Goal: Information Seeking & Learning: Learn about a topic

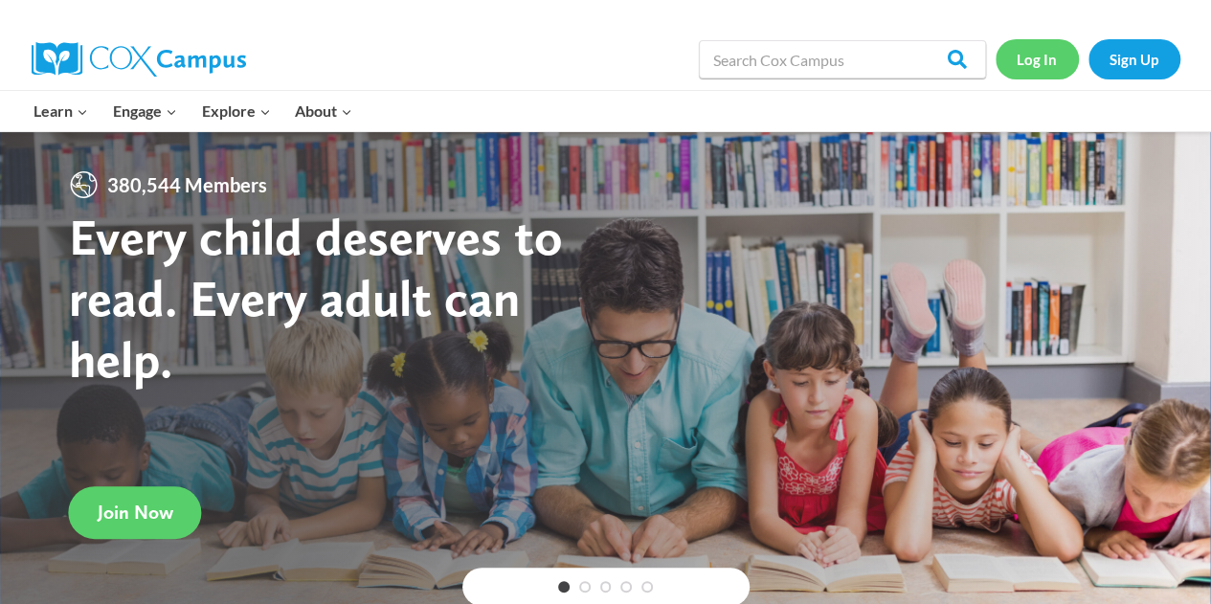
click at [1049, 52] on link "Log In" at bounding box center [1036, 58] width 83 height 39
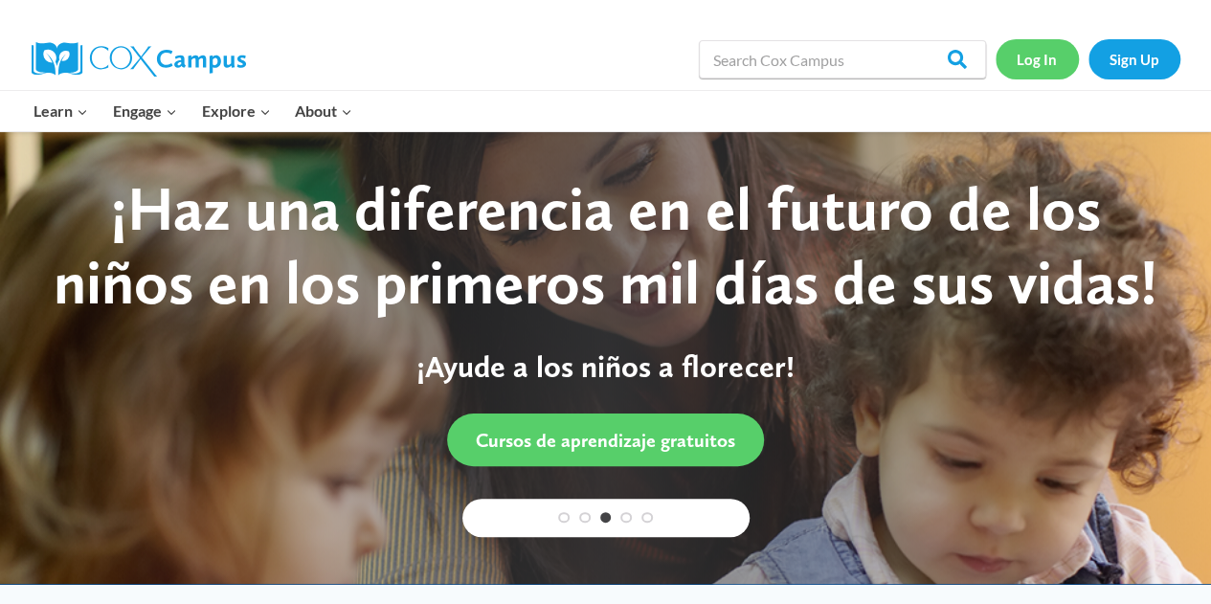
click at [1032, 58] on link "Log In" at bounding box center [1036, 58] width 83 height 39
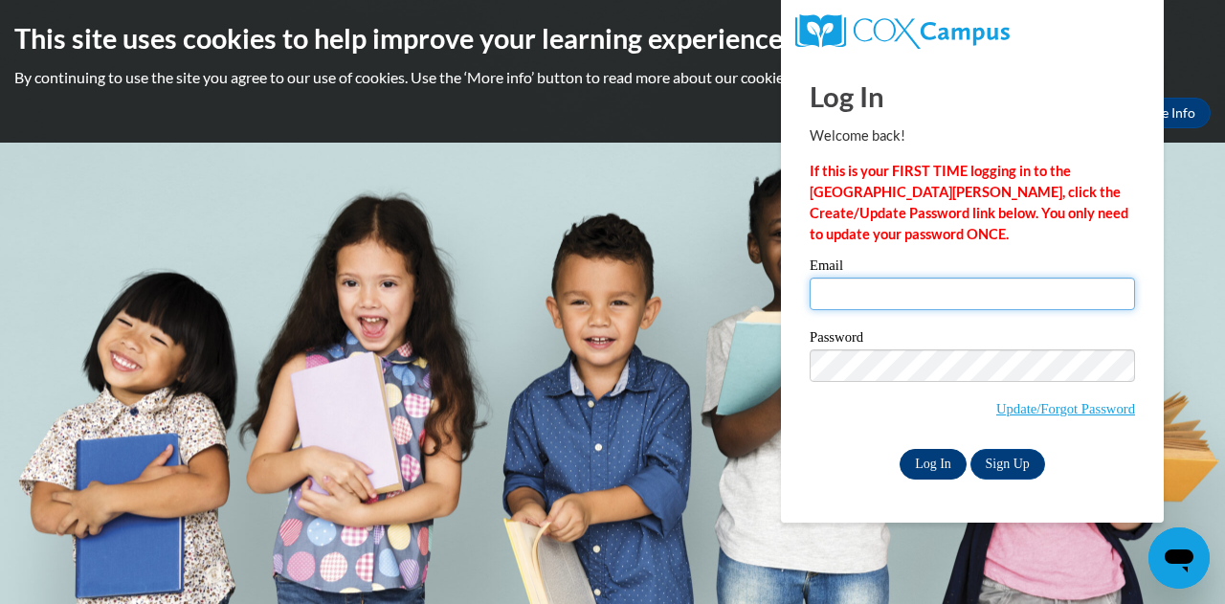
type input "kelly.hamberger@muskegonorway.org"
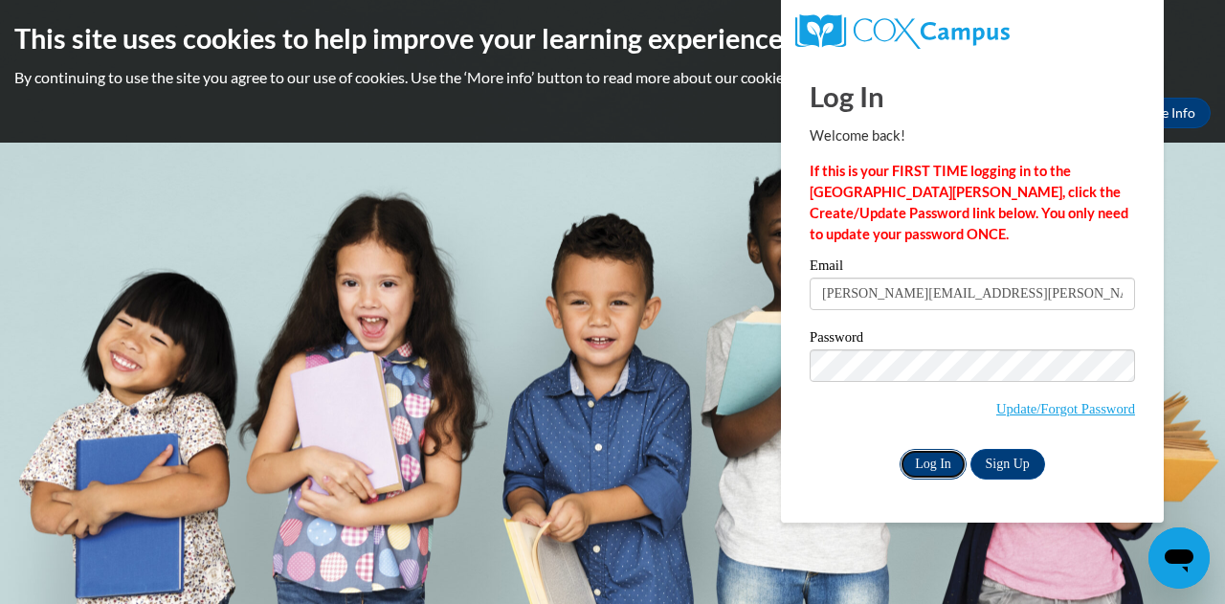
click at [936, 468] on input "Log In" at bounding box center [933, 464] width 67 height 31
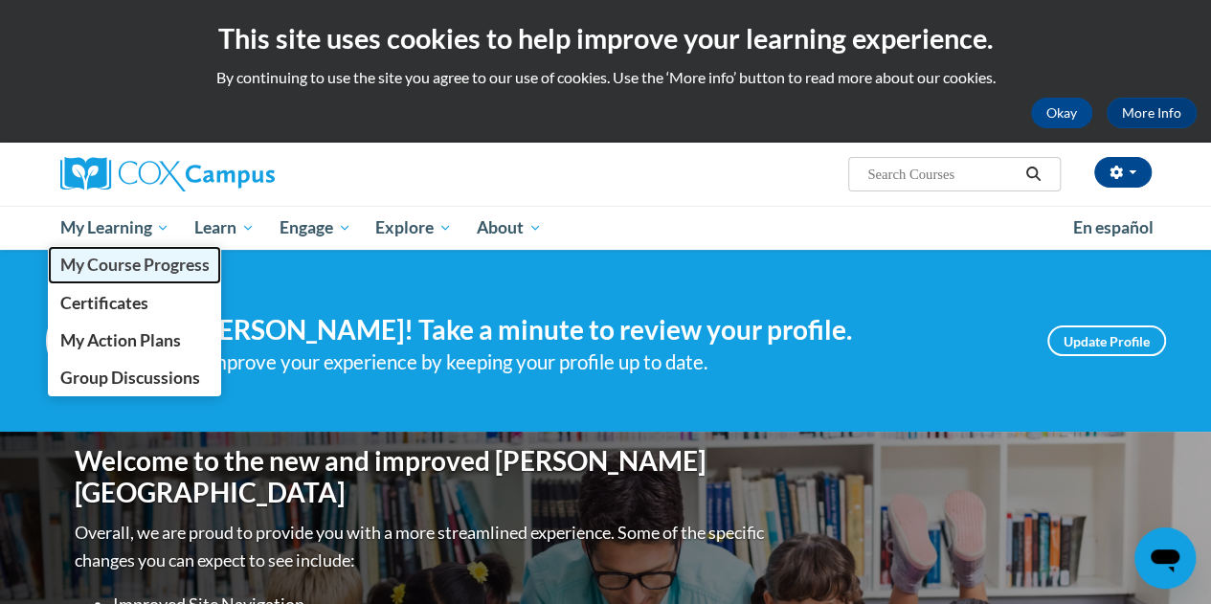
click at [129, 267] on span "My Course Progress" at bounding box center [133, 265] width 149 height 20
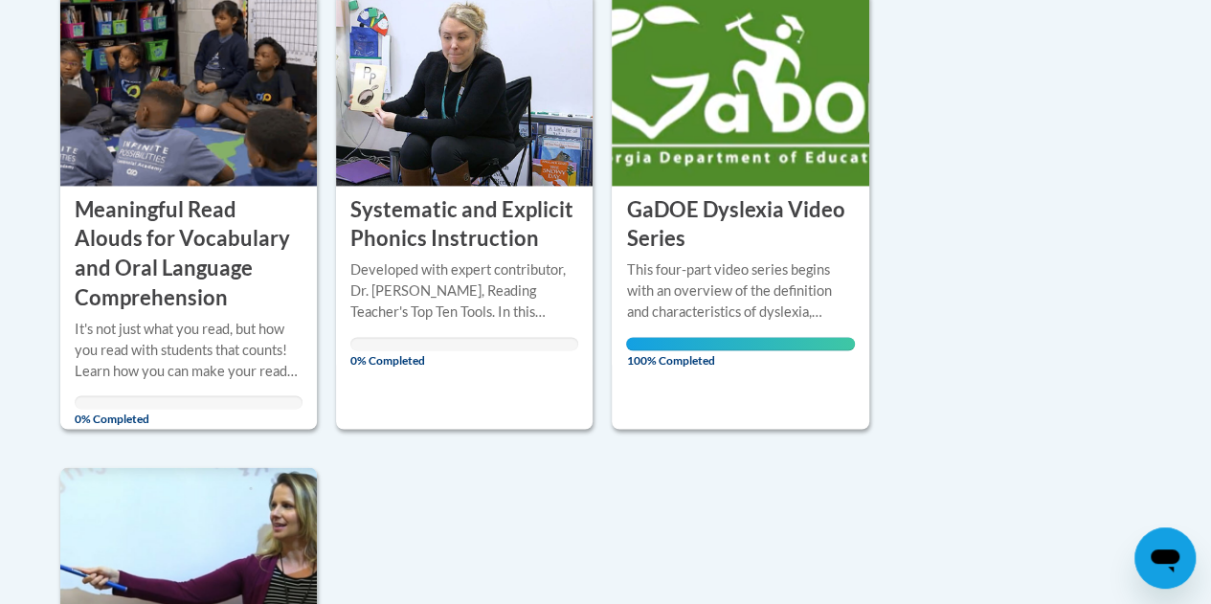
scroll to position [1346, 0]
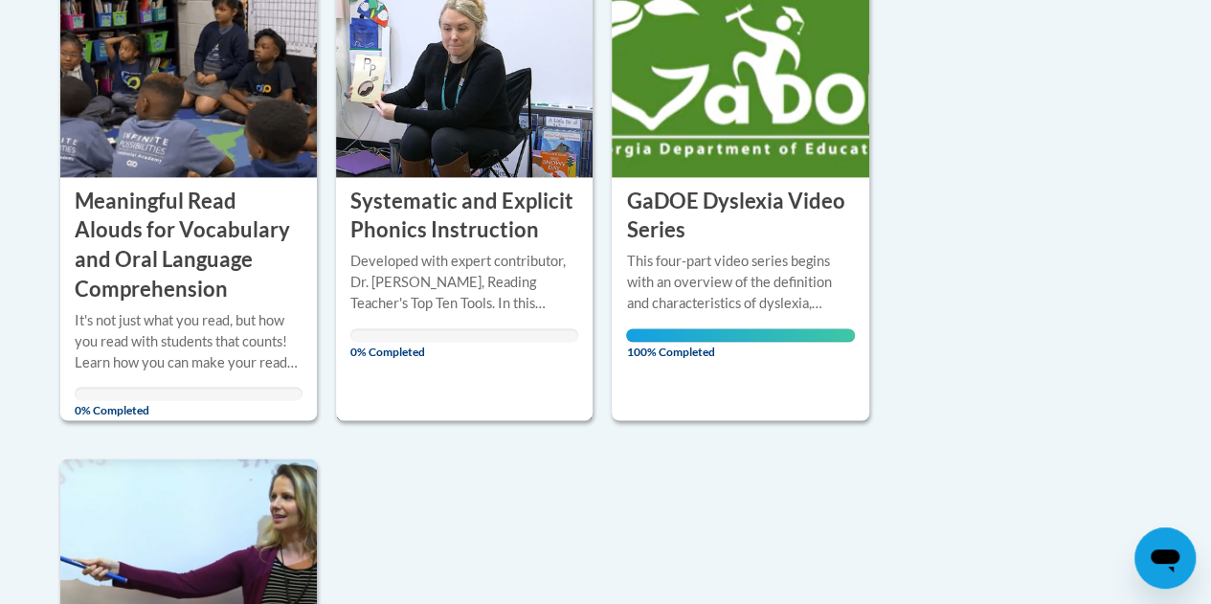
click at [457, 265] on div "Developed with expert contributor, Dr. [PERSON_NAME], Reading Teacher's Top Ten…" at bounding box center [464, 282] width 228 height 63
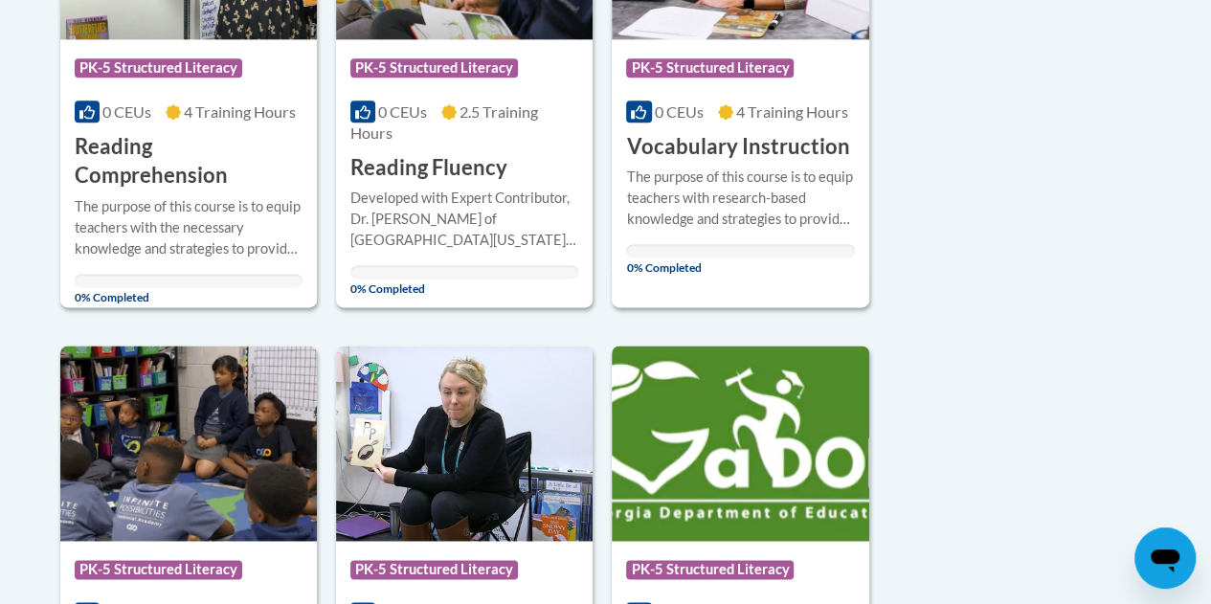
scroll to position [1240, 0]
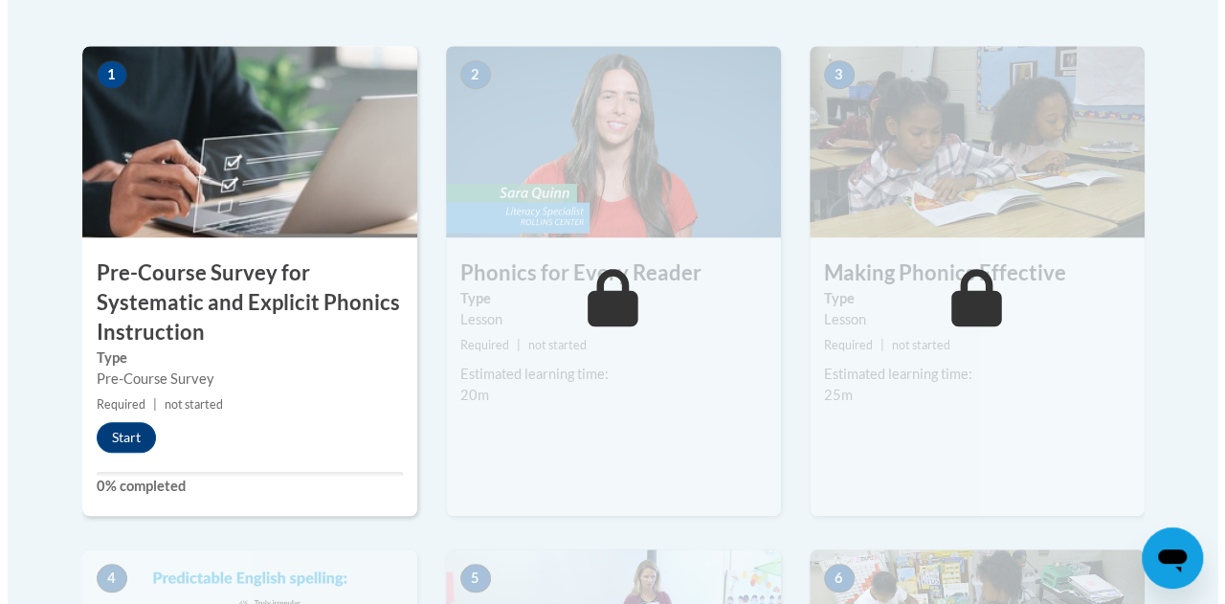
scroll to position [643, 0]
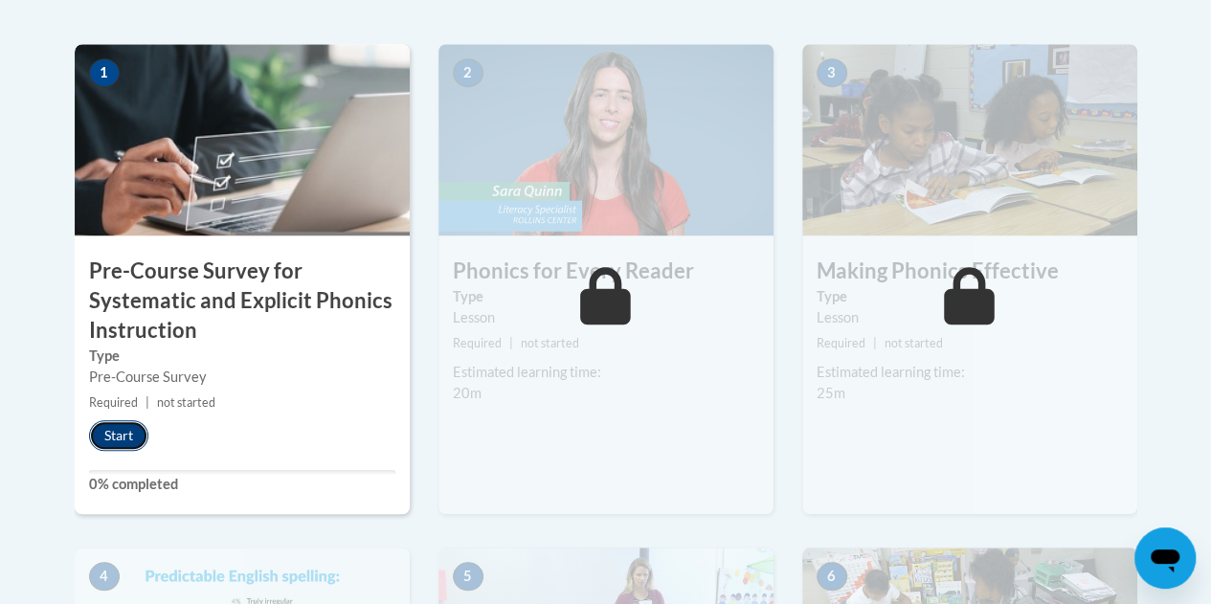
click at [123, 433] on button "Start" at bounding box center [118, 435] width 59 height 31
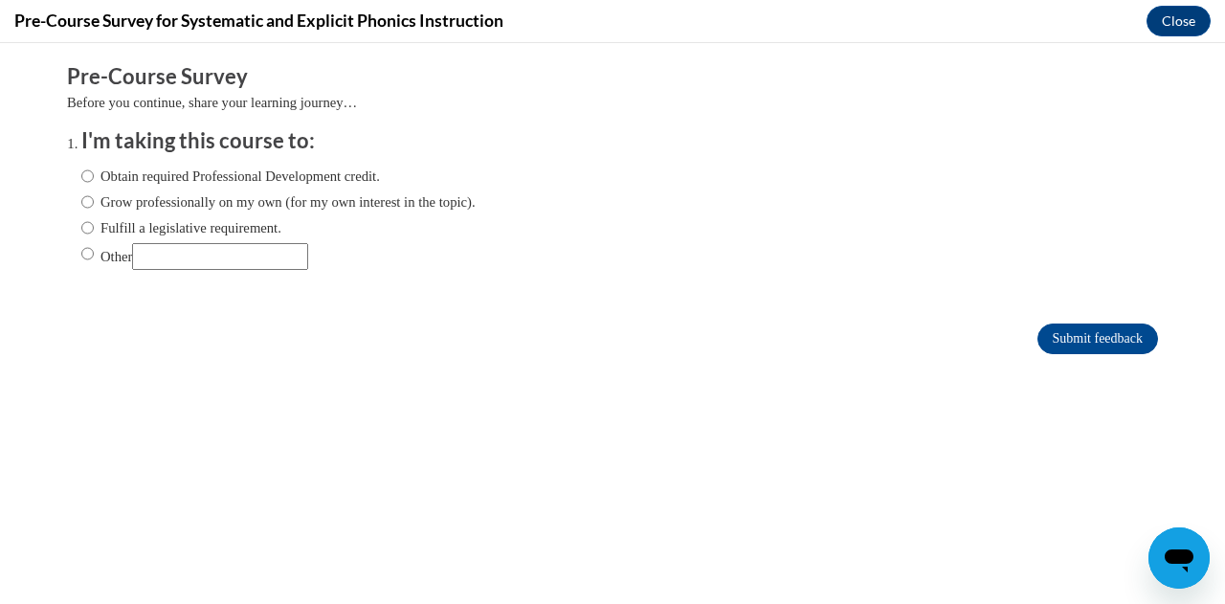
scroll to position [0, 0]
click at [81, 173] on input "Obtain required Professional Development credit." at bounding box center [87, 176] width 12 height 21
radio input "true"
click at [1091, 338] on input "Submit feedback" at bounding box center [1097, 338] width 121 height 31
click at [1070, 336] on input "Submit feedback" at bounding box center [1097, 338] width 121 height 31
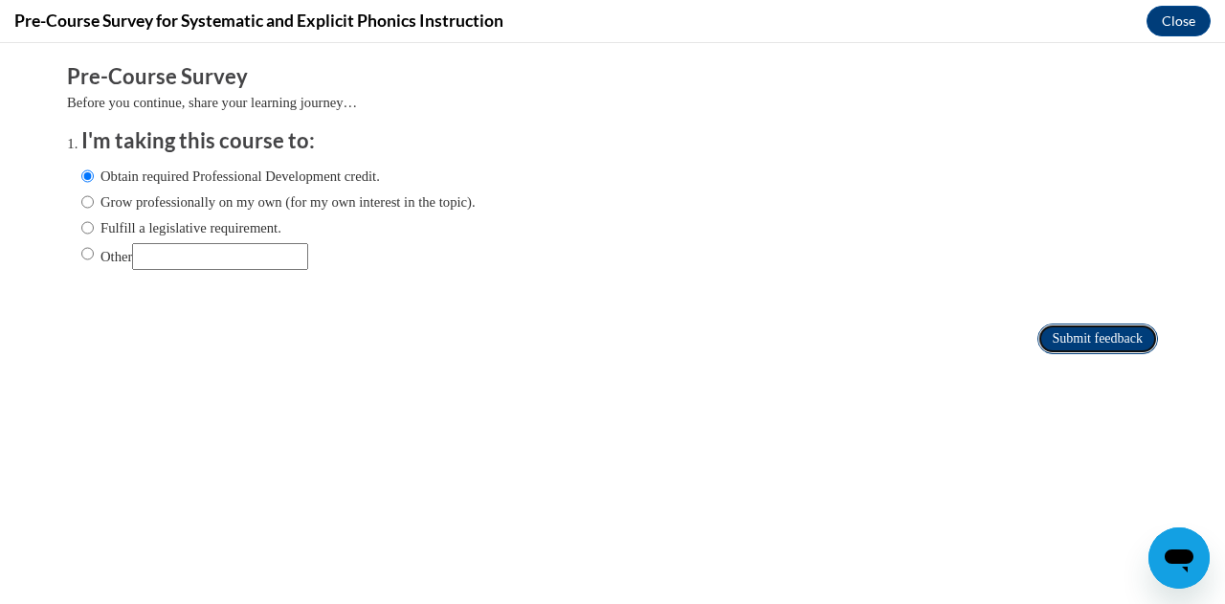
click at [1074, 344] on input "Submit feedback" at bounding box center [1097, 338] width 121 height 31
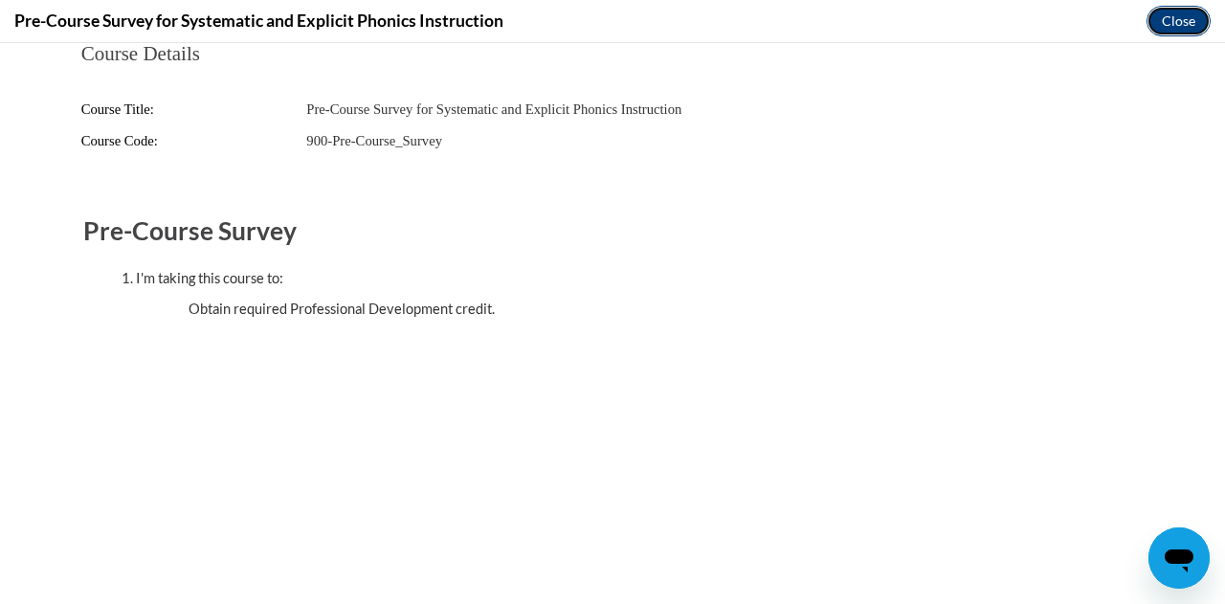
click at [1187, 28] on button "Close" at bounding box center [1178, 21] width 64 height 31
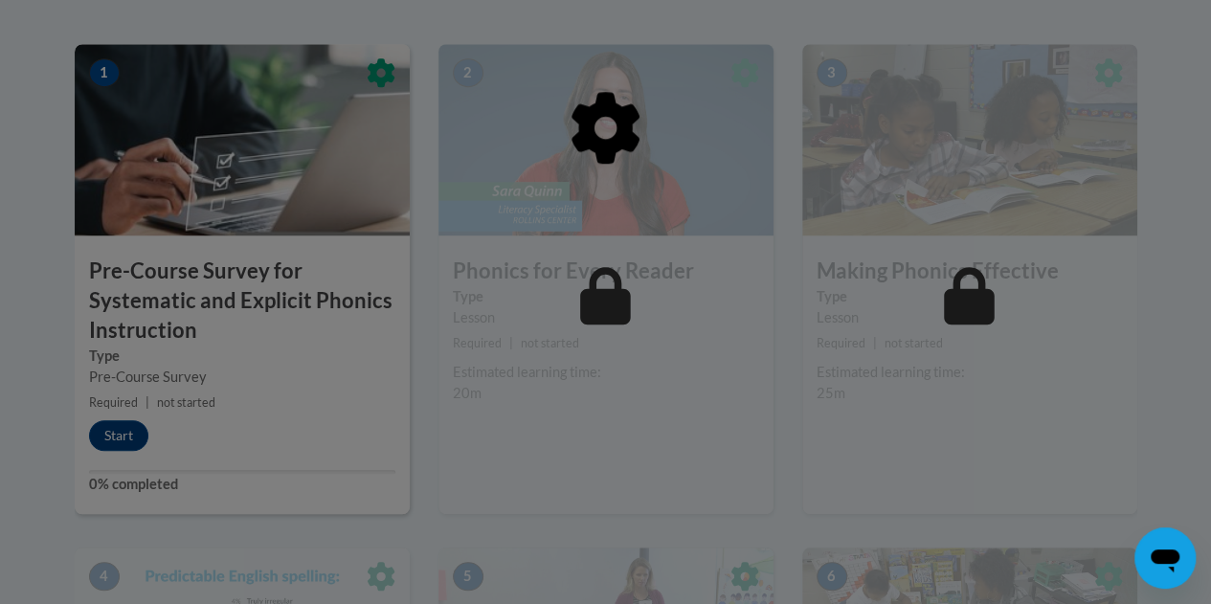
click at [126, 435] on div at bounding box center [605, 302] width 1211 height 604
click at [112, 437] on div at bounding box center [605, 302] width 1211 height 604
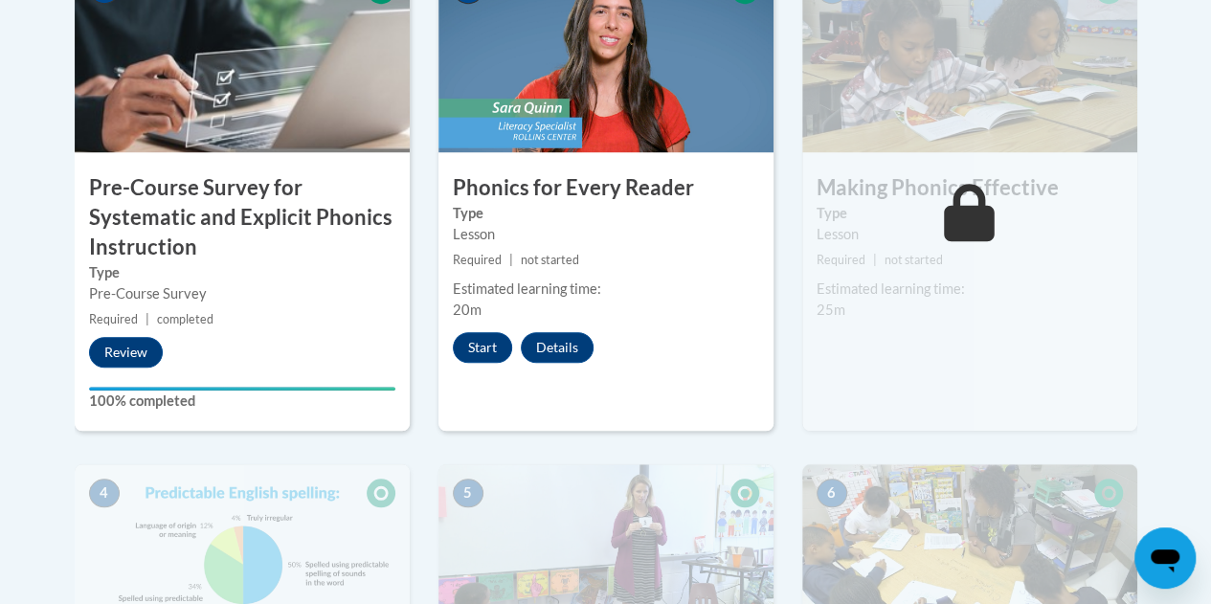
scroll to position [723, 0]
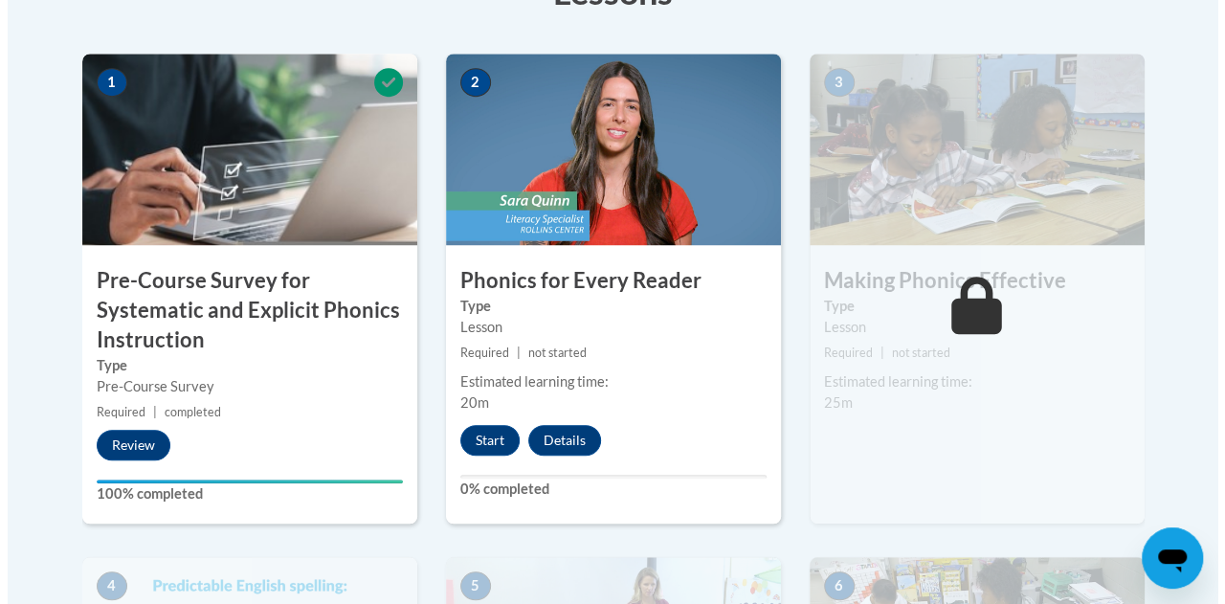
scroll to position [651, 0]
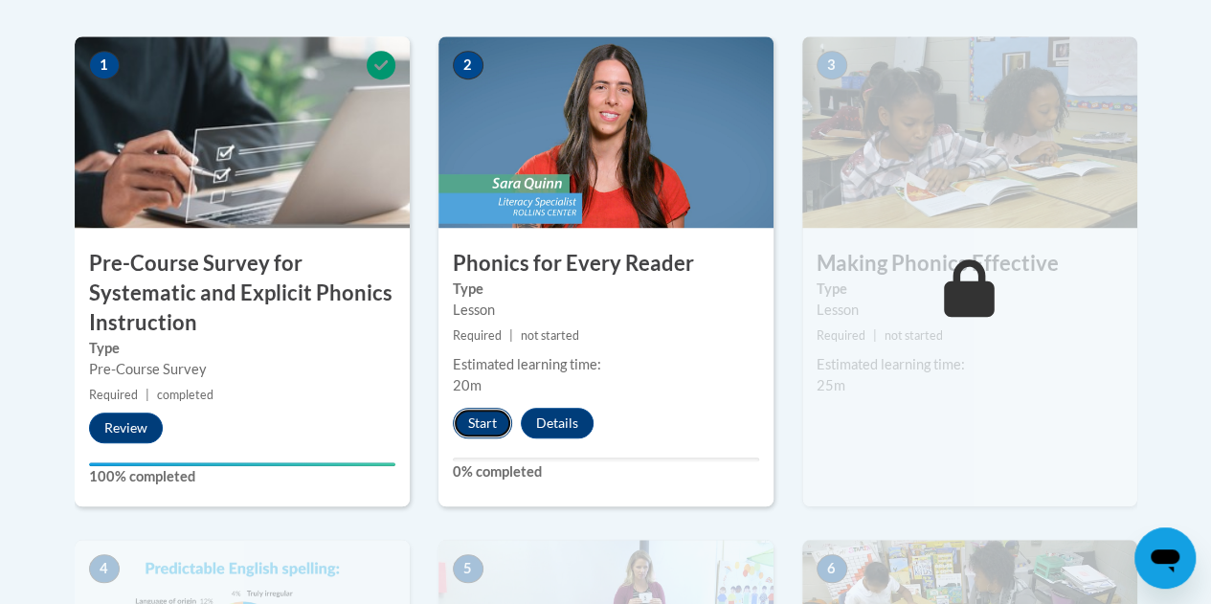
click at [476, 427] on button "Start" at bounding box center [482, 423] width 59 height 31
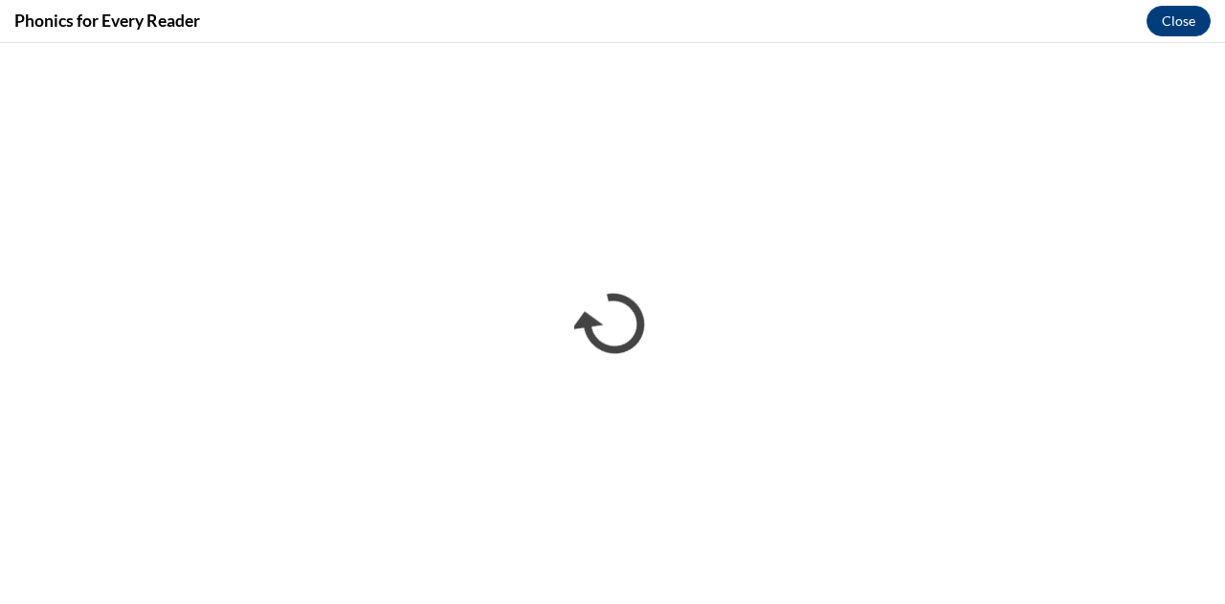
scroll to position [0, 0]
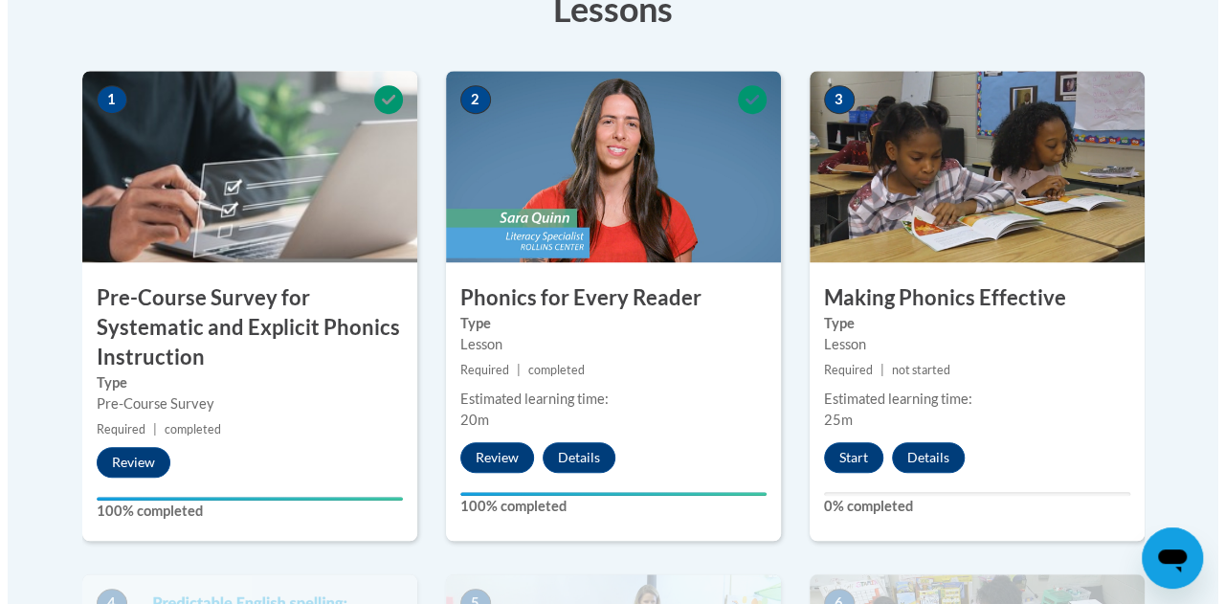
scroll to position [603, 0]
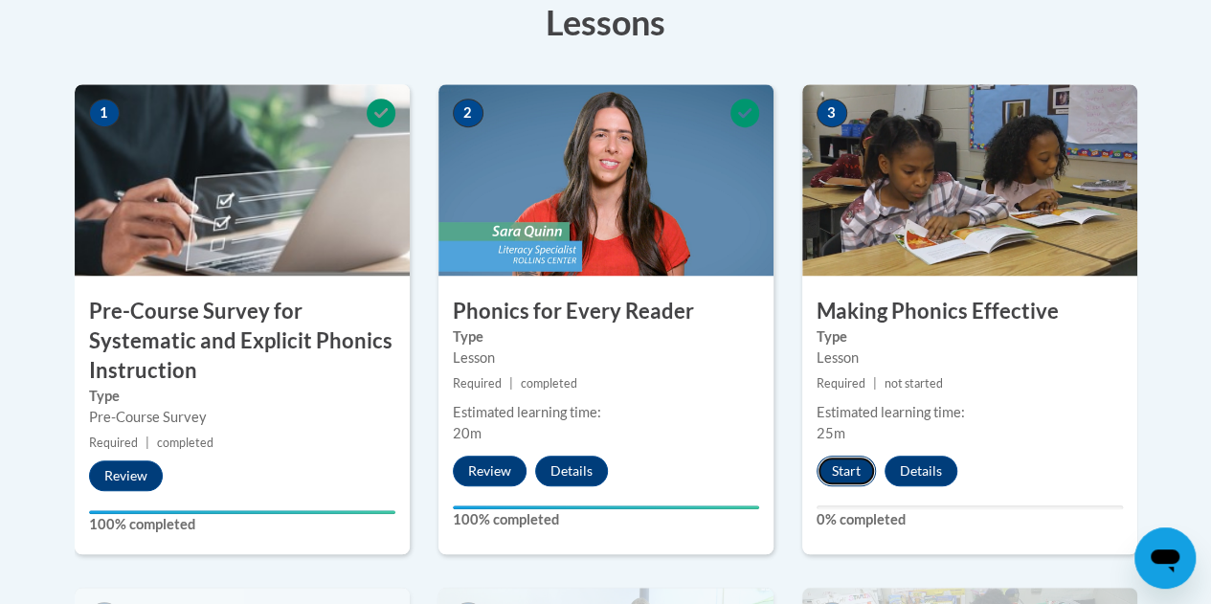
click at [843, 472] on button "Start" at bounding box center [845, 471] width 59 height 31
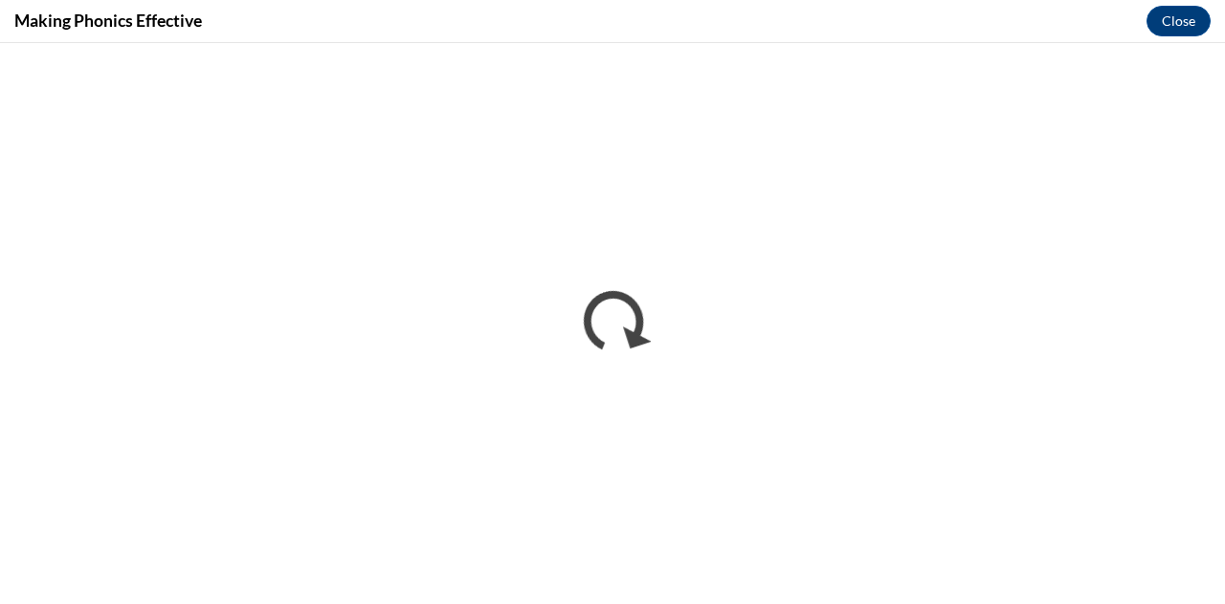
scroll to position [0, 0]
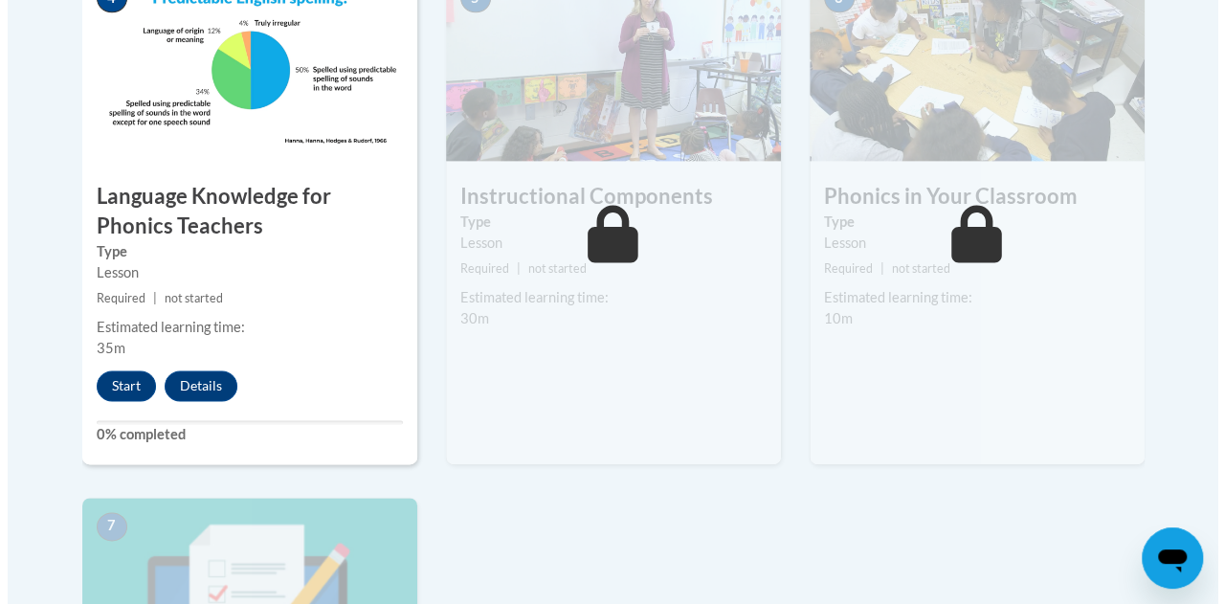
scroll to position [1217, 0]
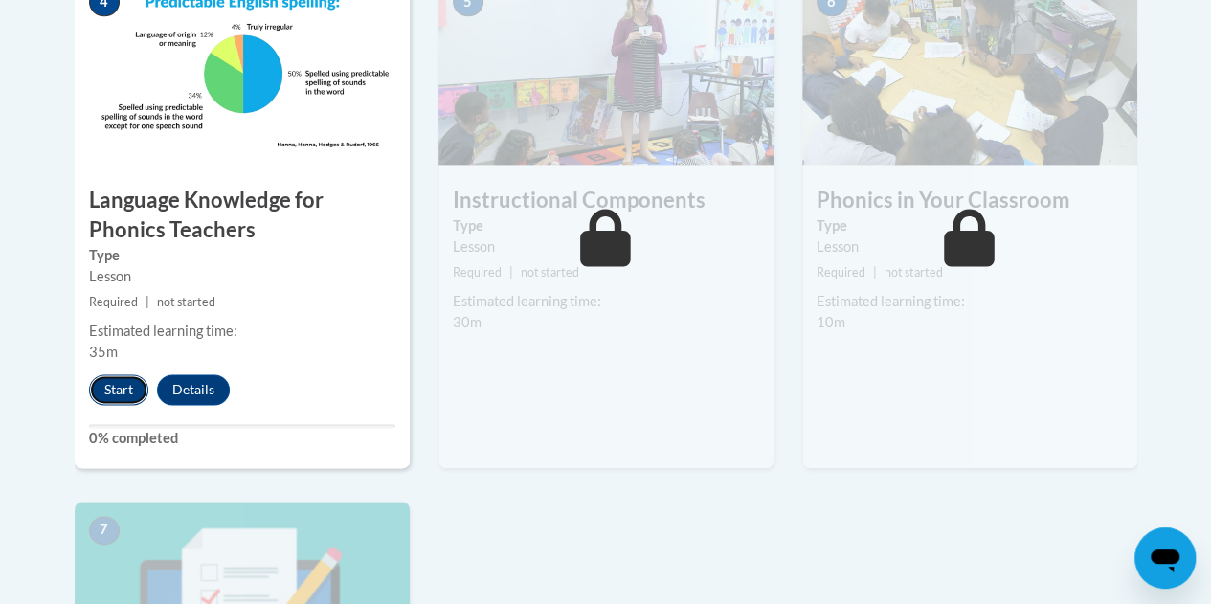
click at [111, 388] on button "Start" at bounding box center [118, 389] width 59 height 31
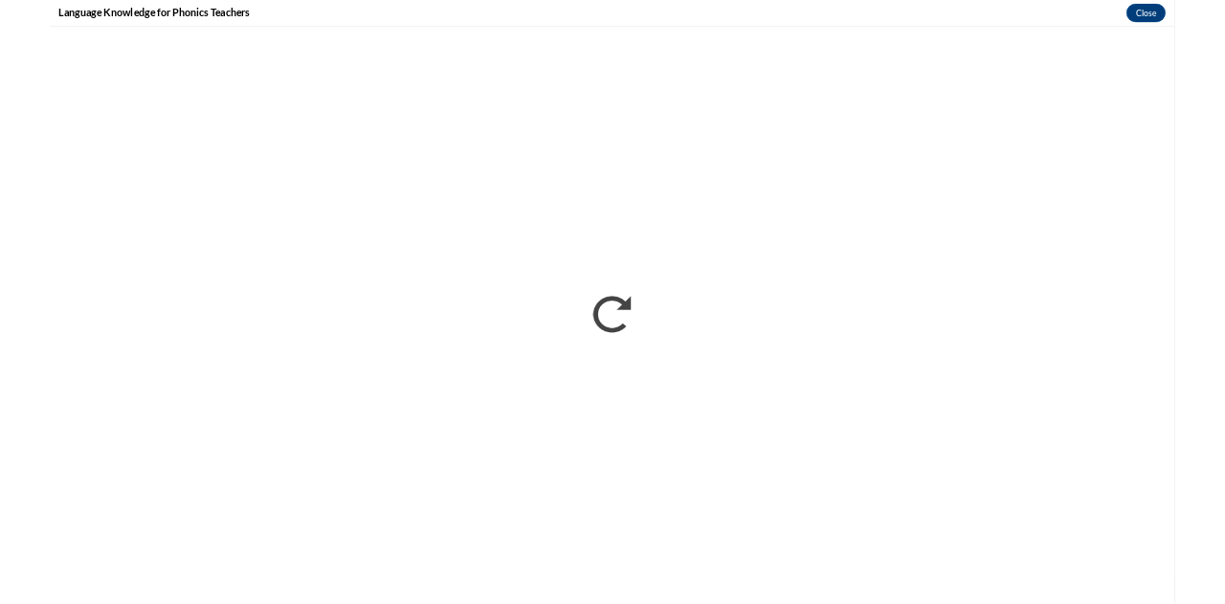
scroll to position [1218, 0]
